Goal: Task Accomplishment & Management: Manage account settings

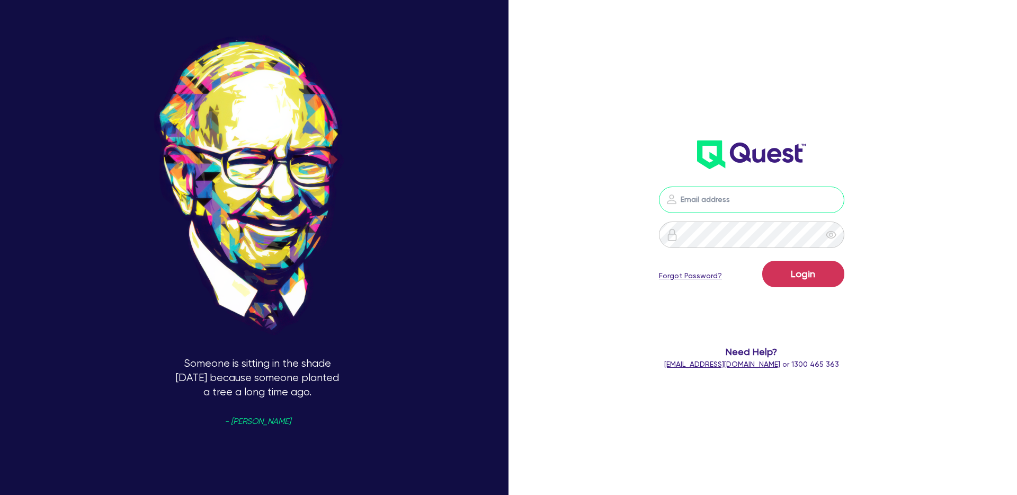
type input "william.herman@quest.finance"
click at [801, 282] on button "Login" at bounding box center [804, 274] width 82 height 26
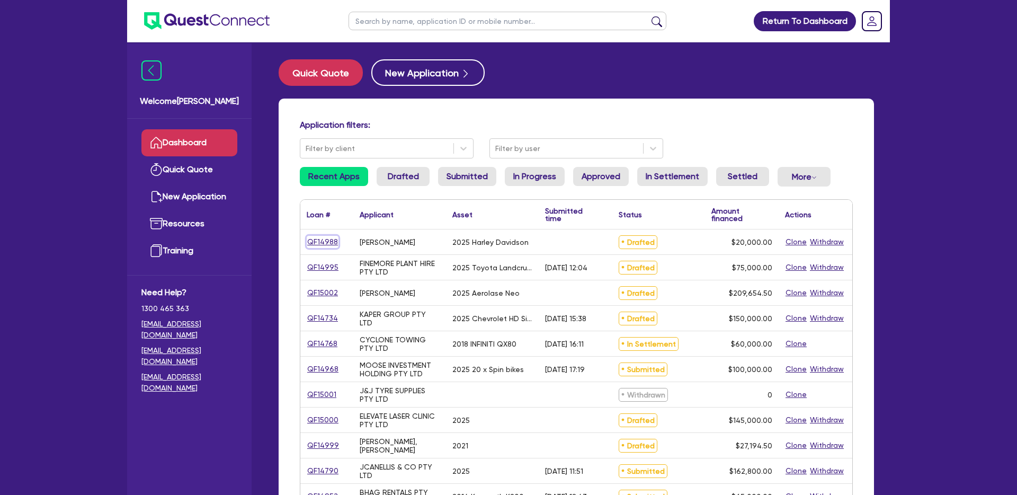
click at [316, 241] on link "QF14988" at bounding box center [323, 242] width 32 height 12
select select "CARS_AND_LIGHT_TRUCKS"
select select "PASSENGER_VEHICLES"
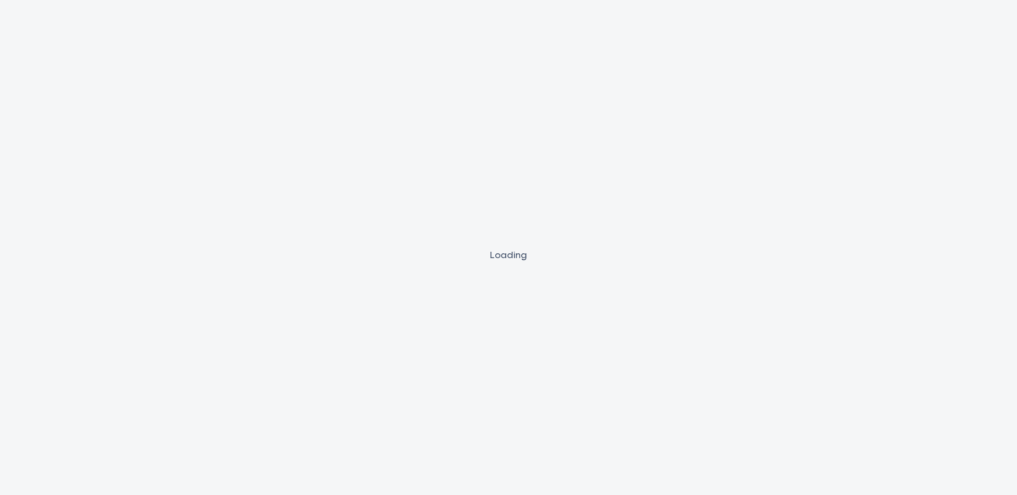
select select "CARS_AND_LIGHT_TRUCKS"
select select "PASSENGER_VEHICLES"
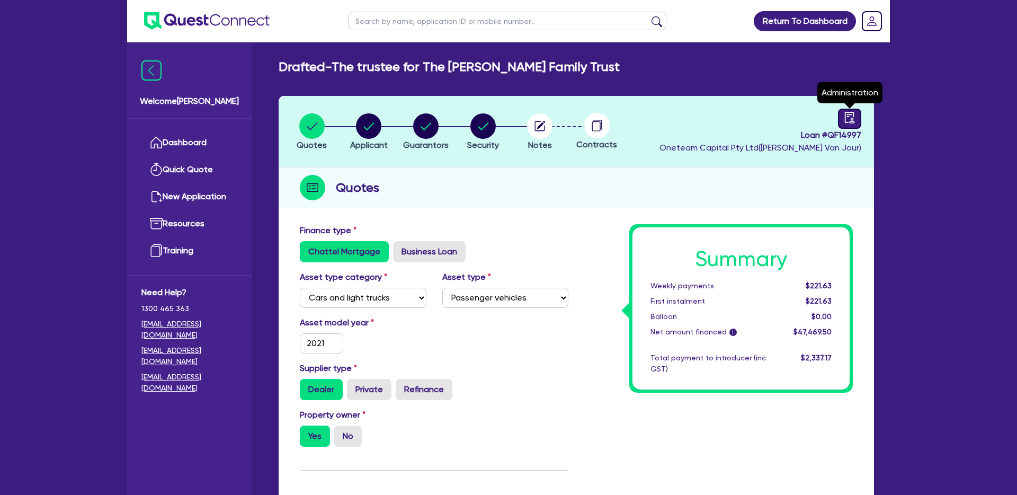
click at [841, 125] on link at bounding box center [849, 119] width 23 height 20
select select "DRAFTED_NEW"
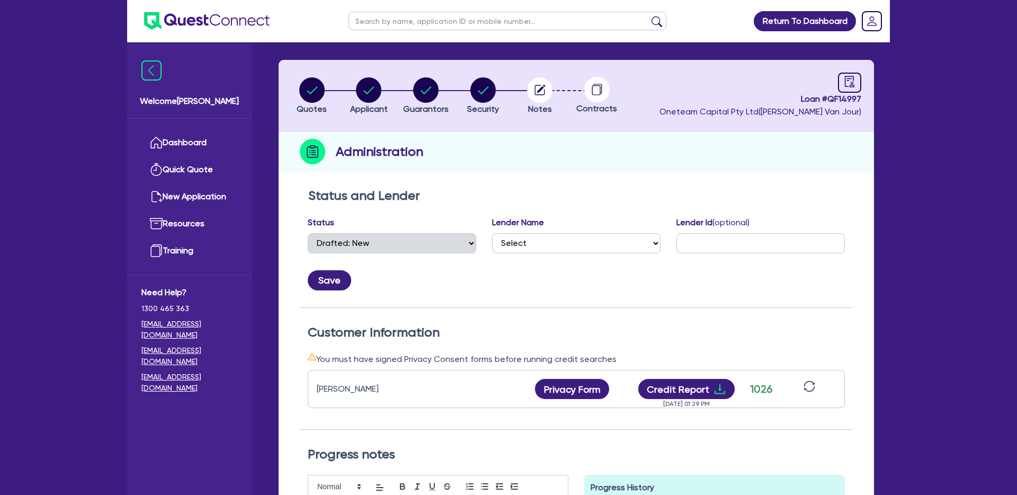
scroll to position [38, 0]
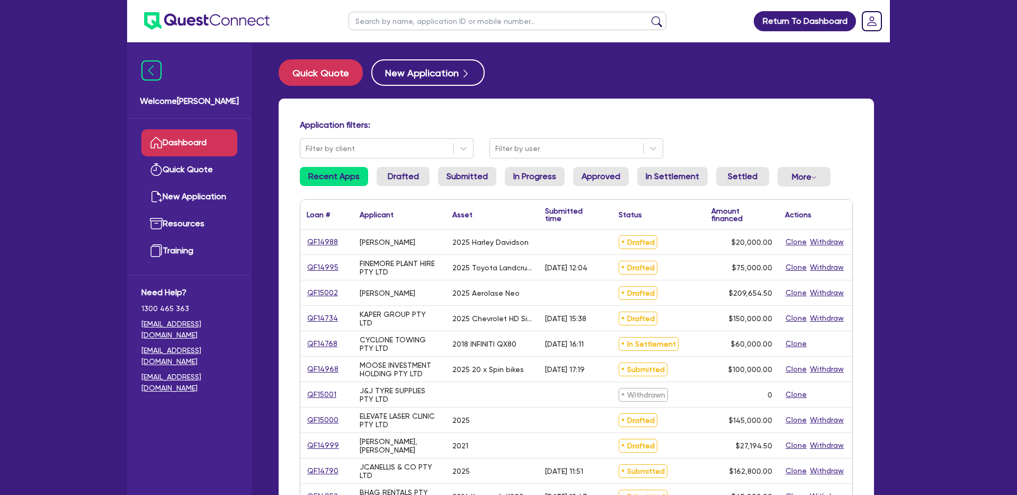
click at [306, 240] on div "QF14988" at bounding box center [326, 241] width 53 height 25
click at [321, 245] on link "QF14988" at bounding box center [323, 242] width 32 height 12
select select "CARS_AND_LIGHT_TRUCKS"
select select "PASSENGER_VEHICLES"
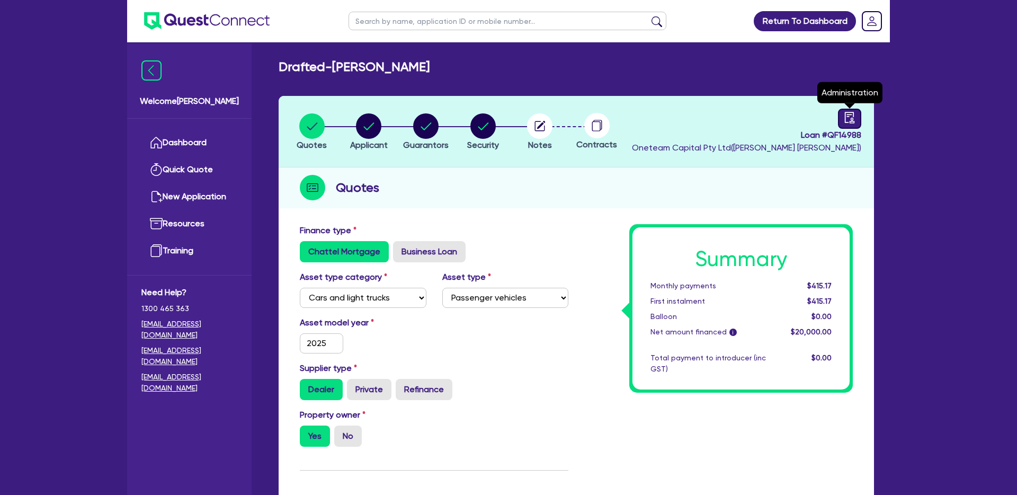
click at [680, 121] on link at bounding box center [849, 119] width 23 height 20
select select "DRAFTED_NEW"
select select "Other"
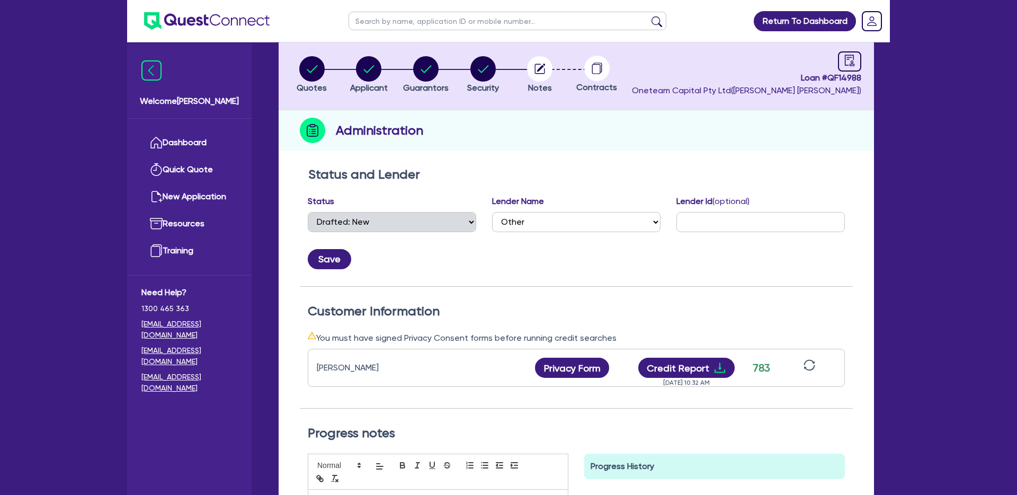
scroll to position [55, 0]
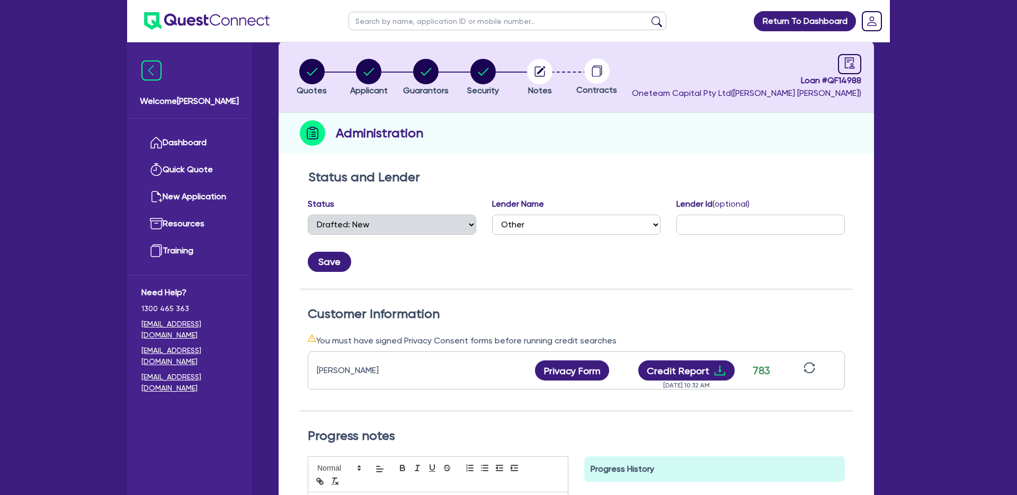
click at [680, 125] on div "Return To Dashboard Edit Profile Logout Welcome William Dashboard Quick Quote N…" at bounding box center [508, 328] width 1017 height 767
